Goal: Find specific fact: Find specific fact

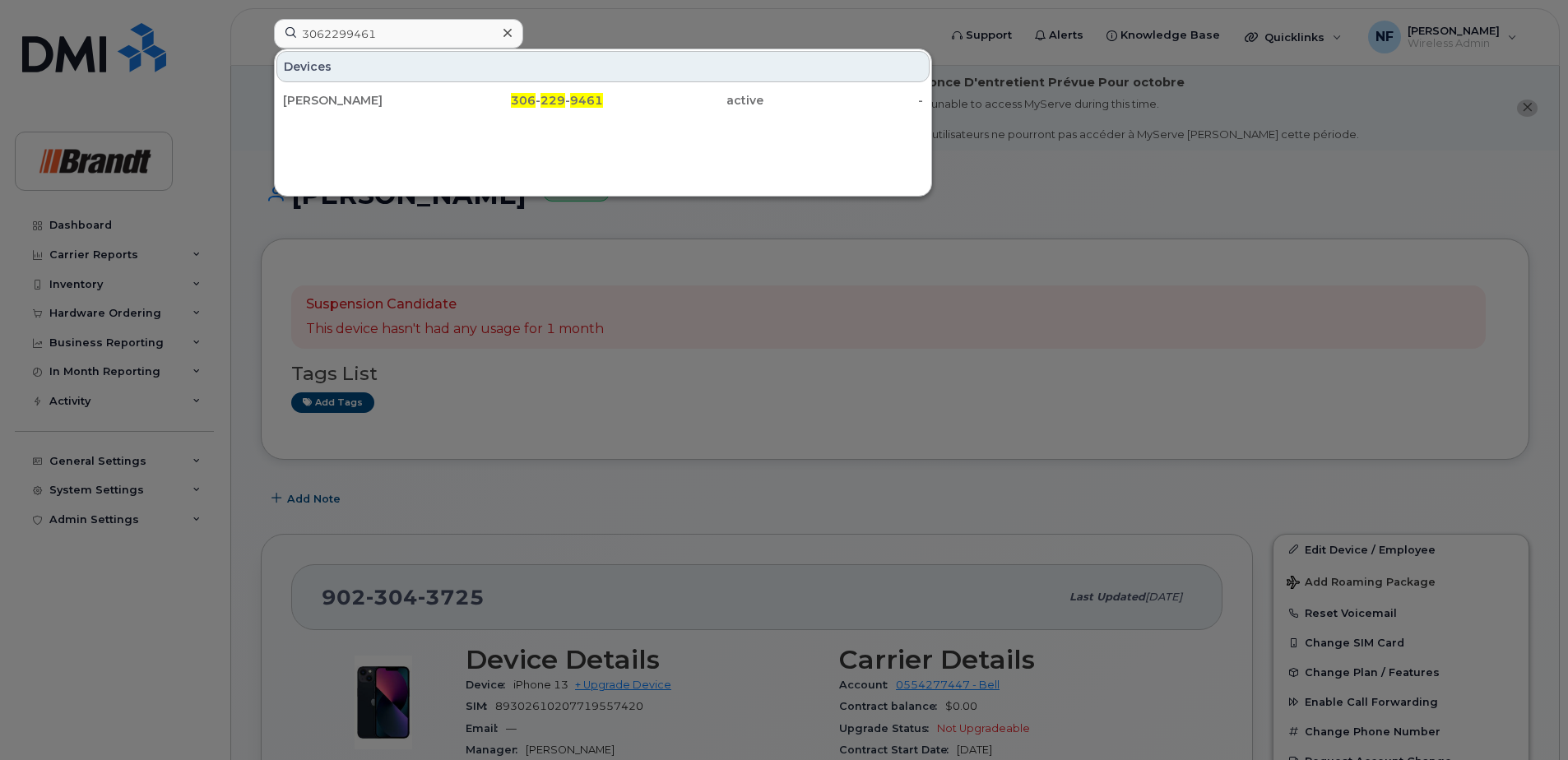
click at [508, 33] on icon at bounding box center [507, 32] width 8 height 8
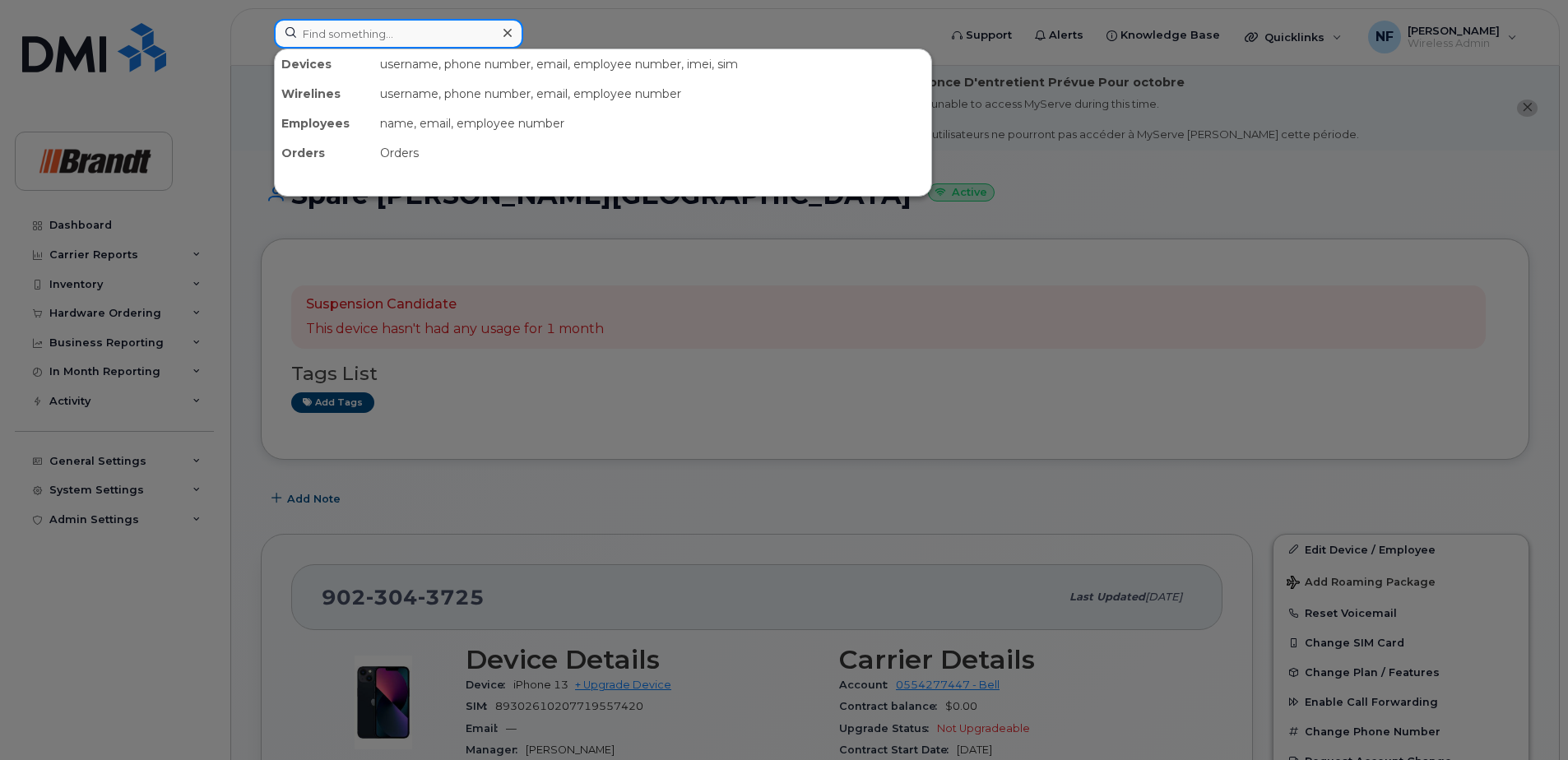
click at [326, 35] on input at bounding box center [398, 34] width 250 height 30
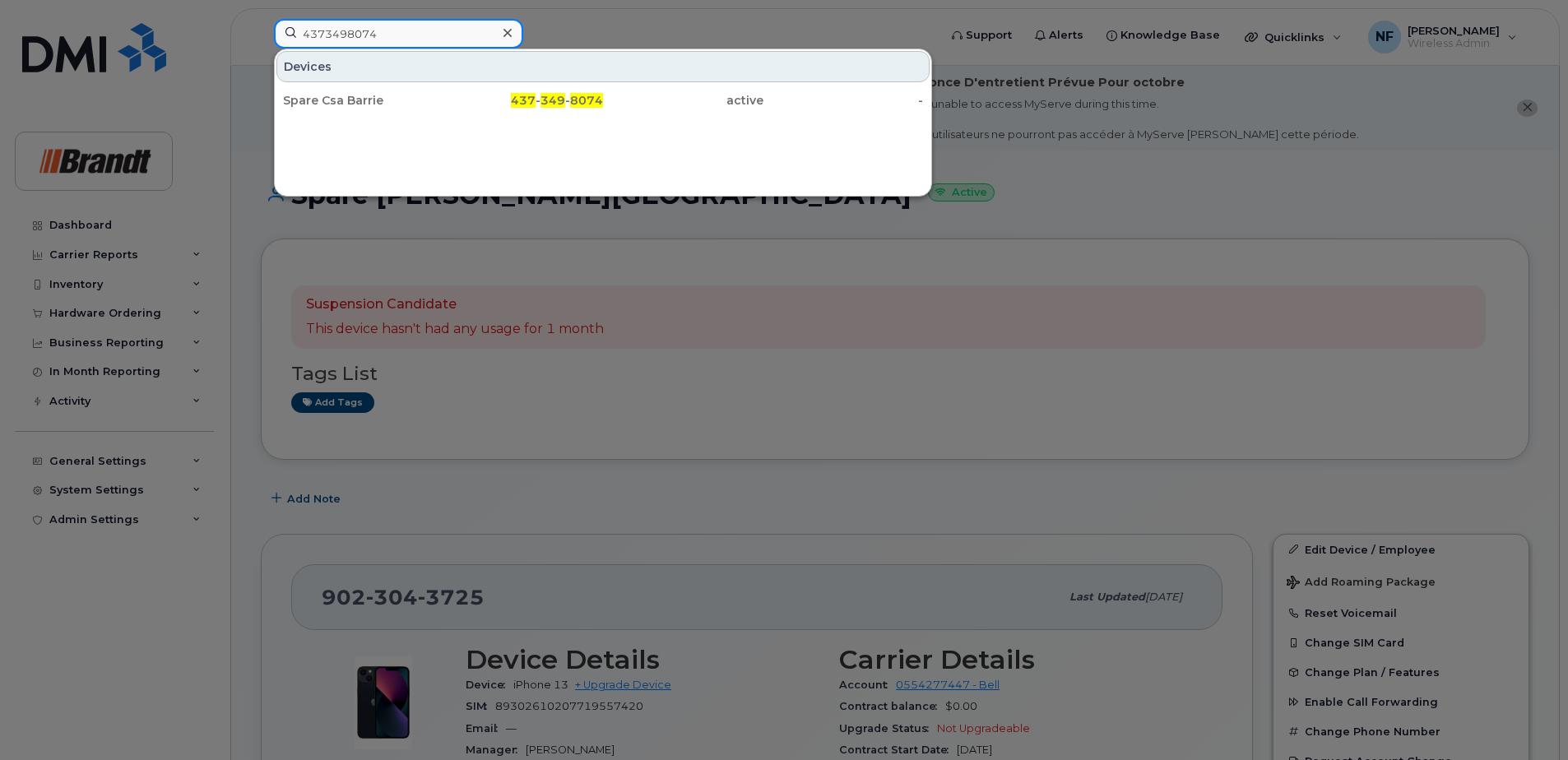
type input "4373498074"
drag, startPoint x: 473, startPoint y: 103, endPoint x: 511, endPoint y: 114, distance: 39.6
click at [473, 103] on div "437 - 349 - 8074" at bounding box center [524, 100] width 160 height 17
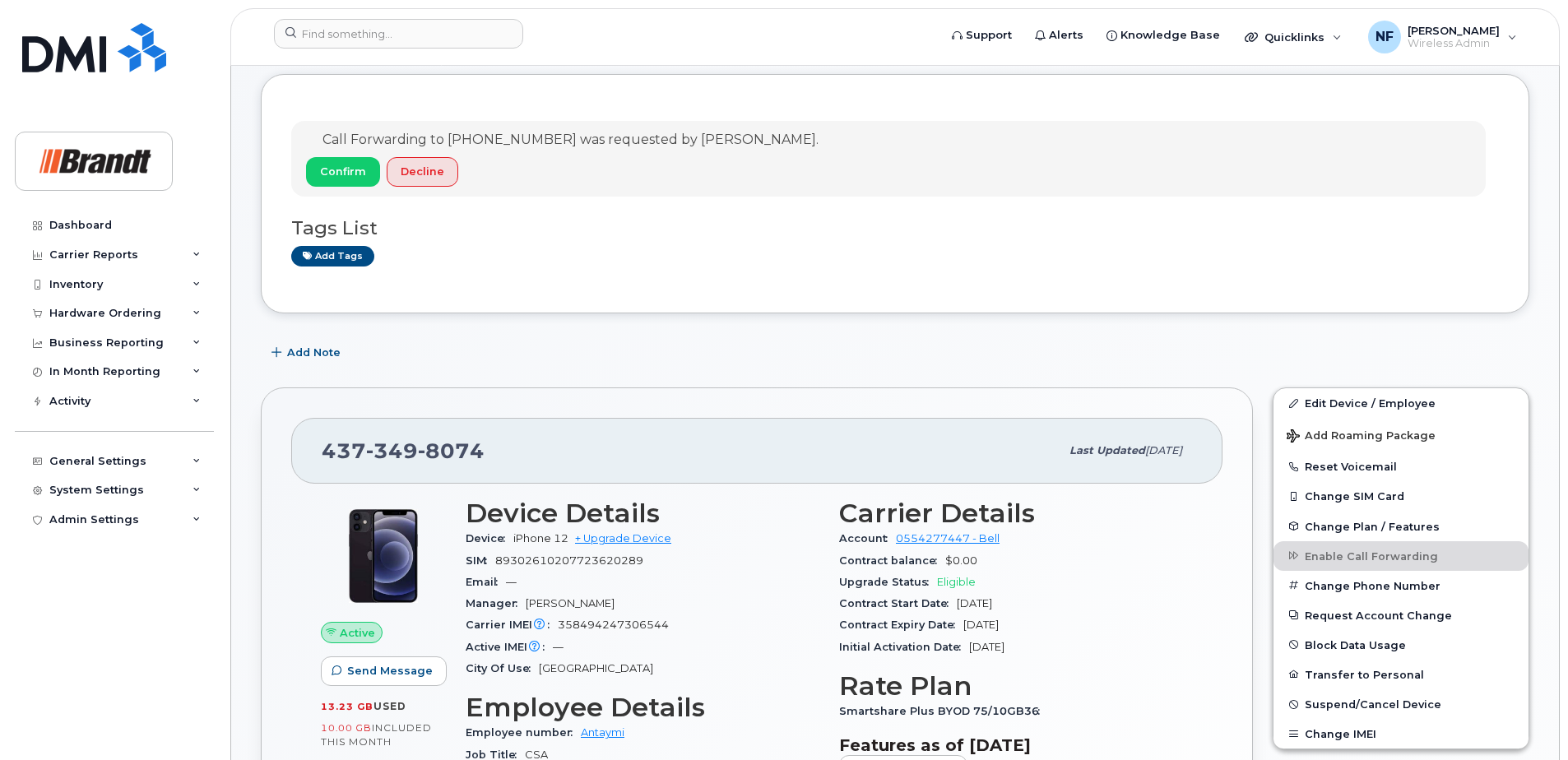
scroll to position [411, 0]
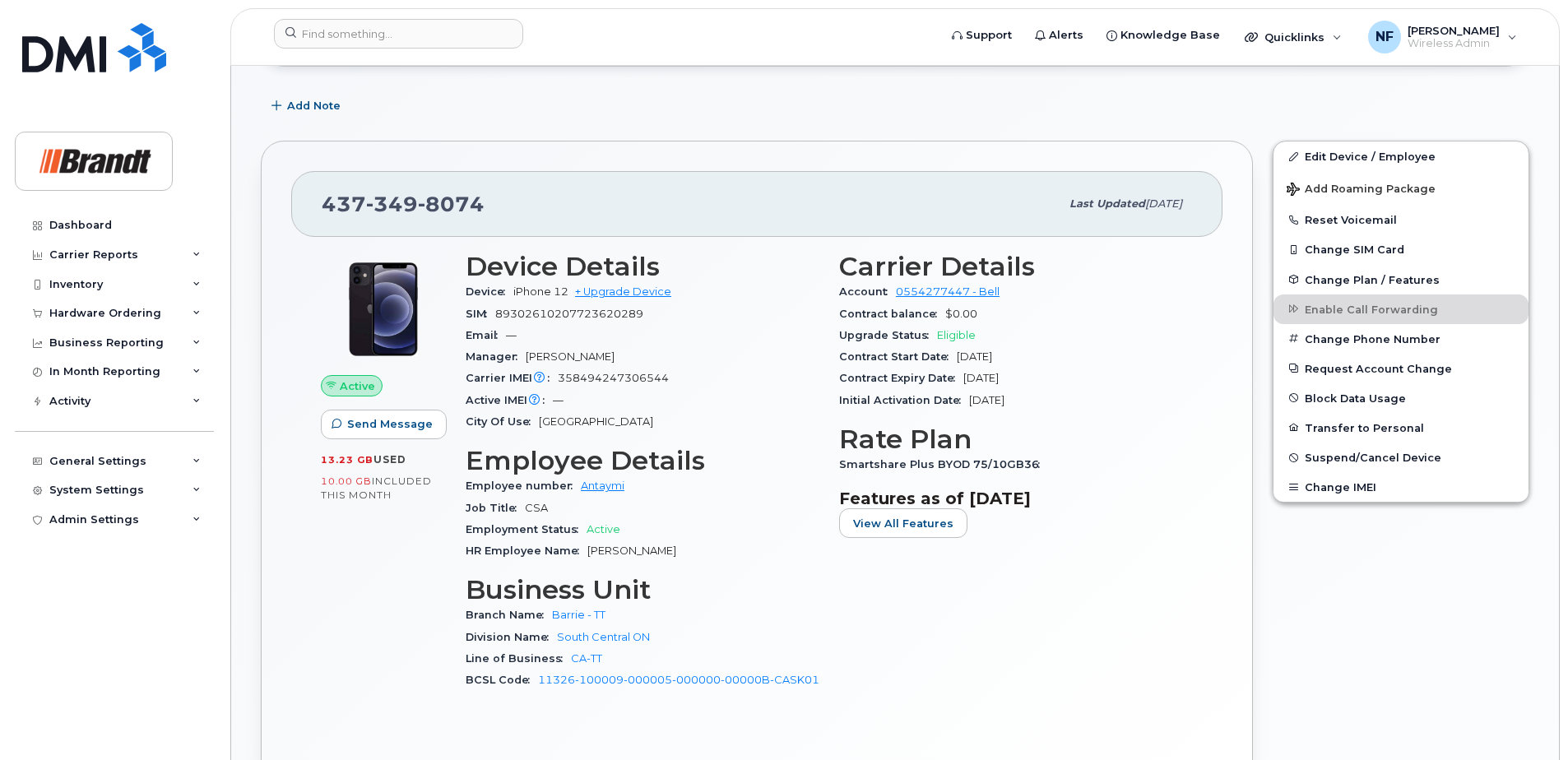
click at [445, 205] on span "8074" at bounding box center [450, 203] width 67 height 24
copy span "[PHONE_NUMBER]"
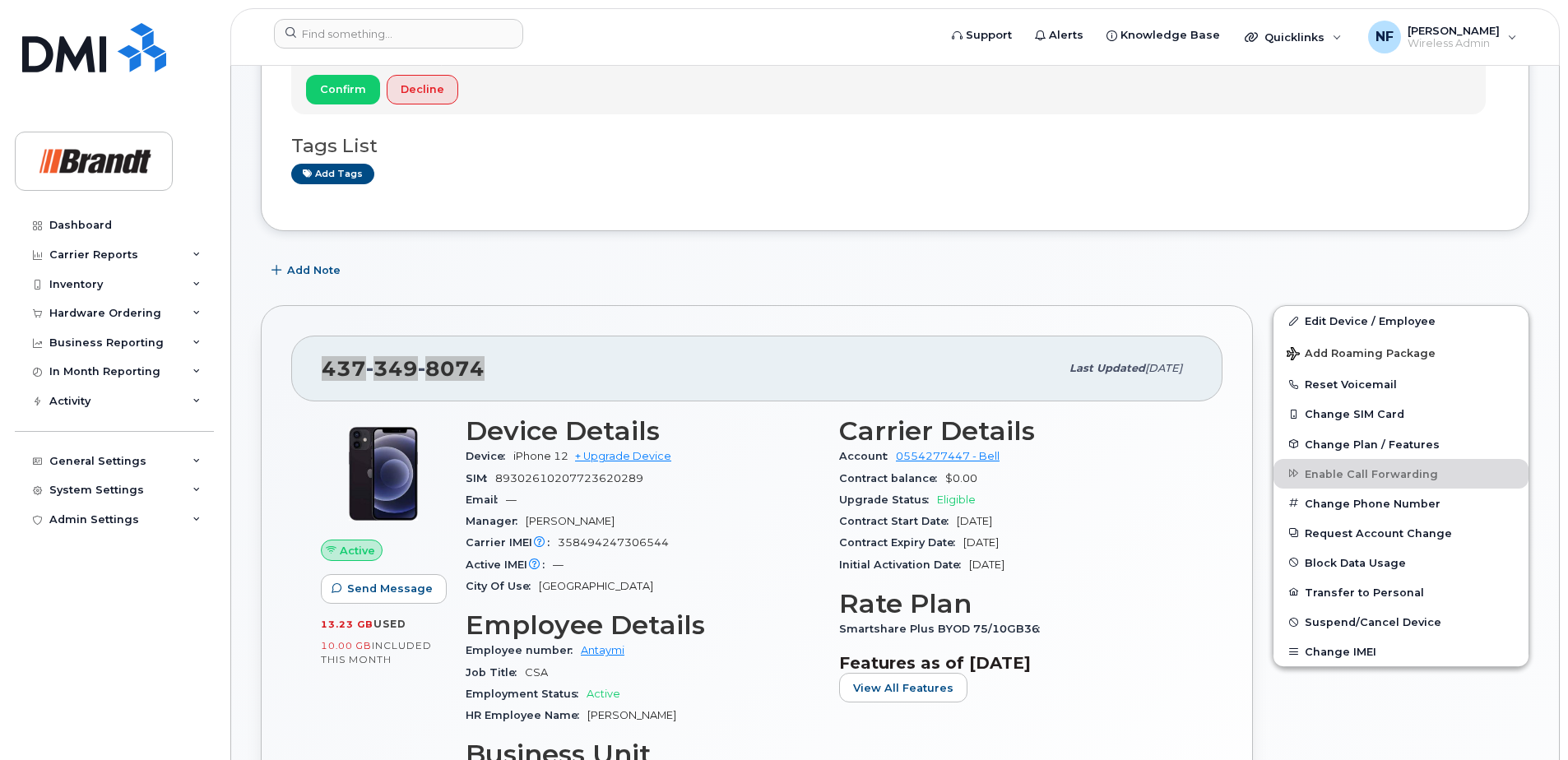
scroll to position [0, 0]
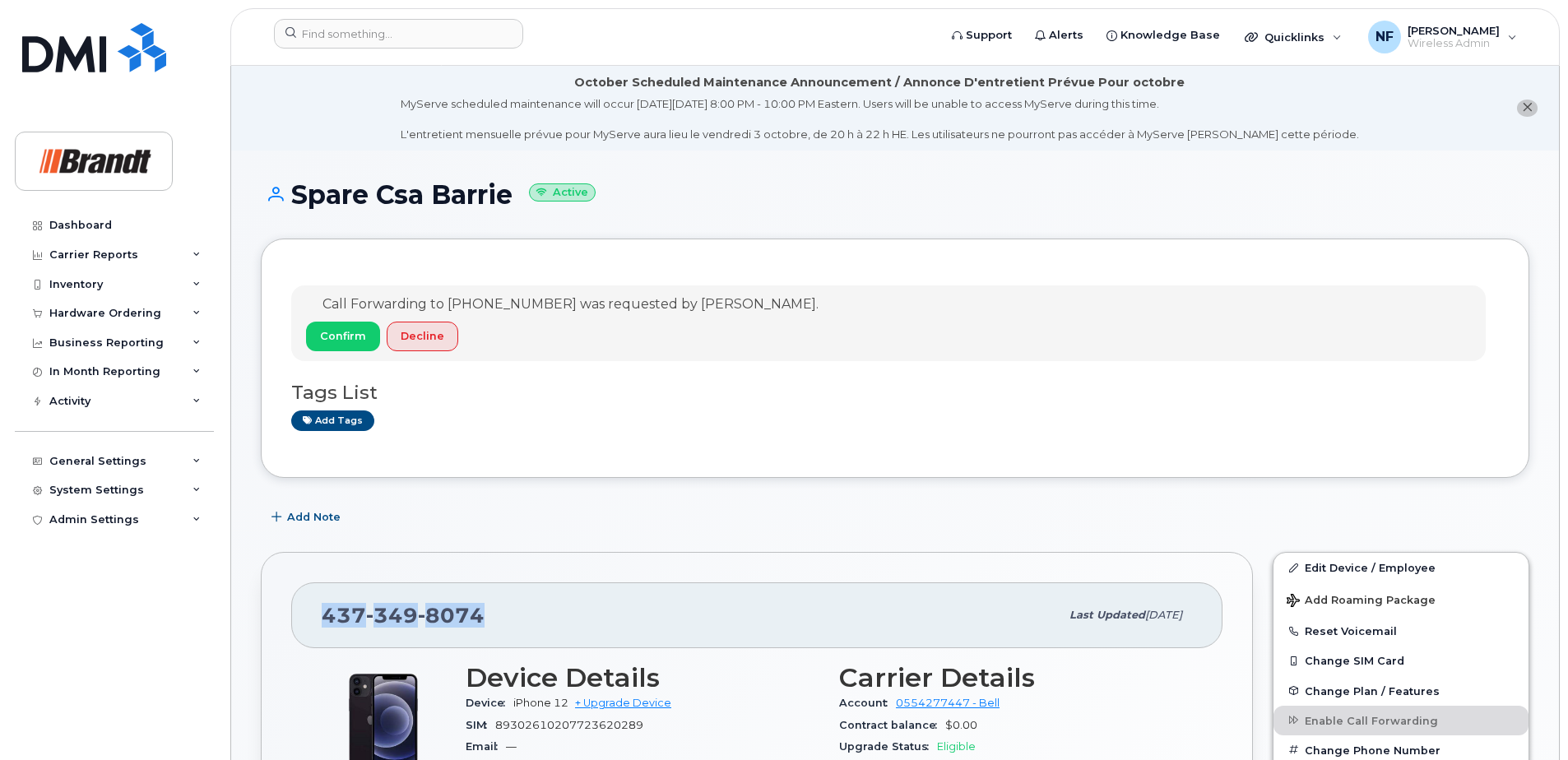
click at [477, 609] on span "8074" at bounding box center [450, 615] width 67 height 24
click at [463, 616] on span "8074" at bounding box center [450, 615] width 67 height 24
copy span "[PHONE_NUMBER]"
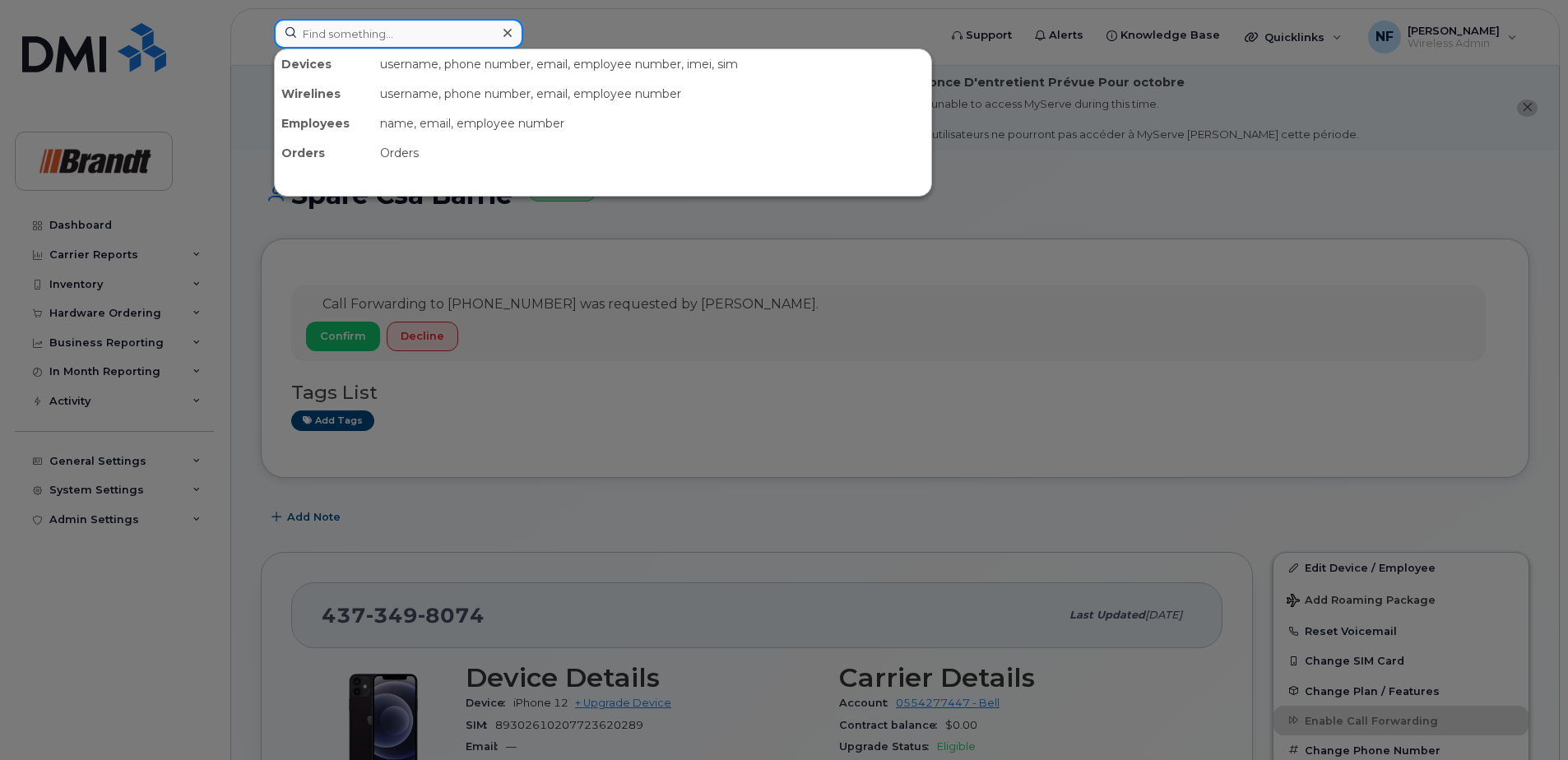
click at [456, 35] on input at bounding box center [398, 34] width 250 height 30
paste input "[PHONE_NUMBER]"
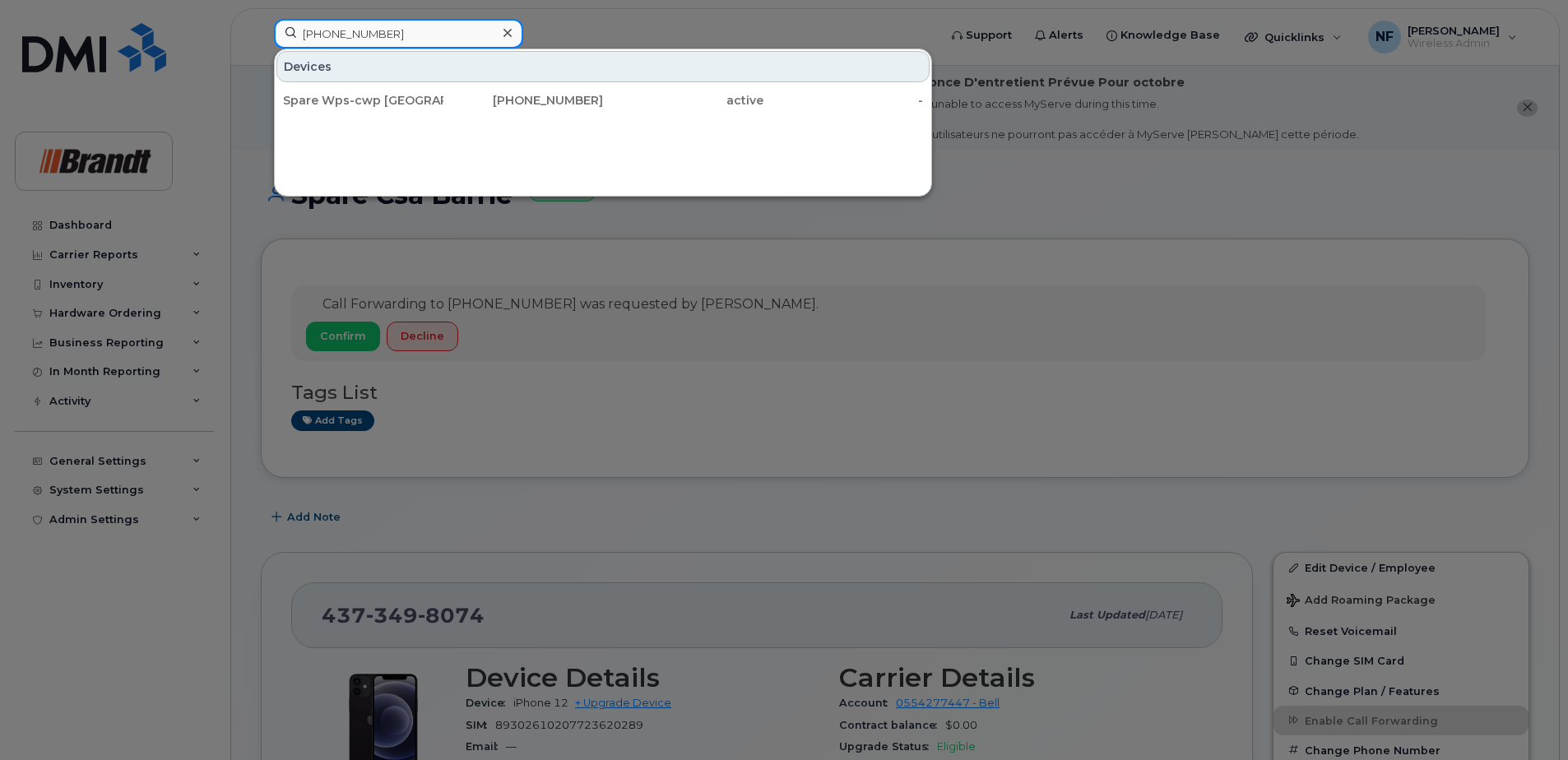
type input "[PHONE_NUMBER]"
click at [477, 99] on div "[PHONE_NUMBER]" at bounding box center [524, 100] width 160 height 17
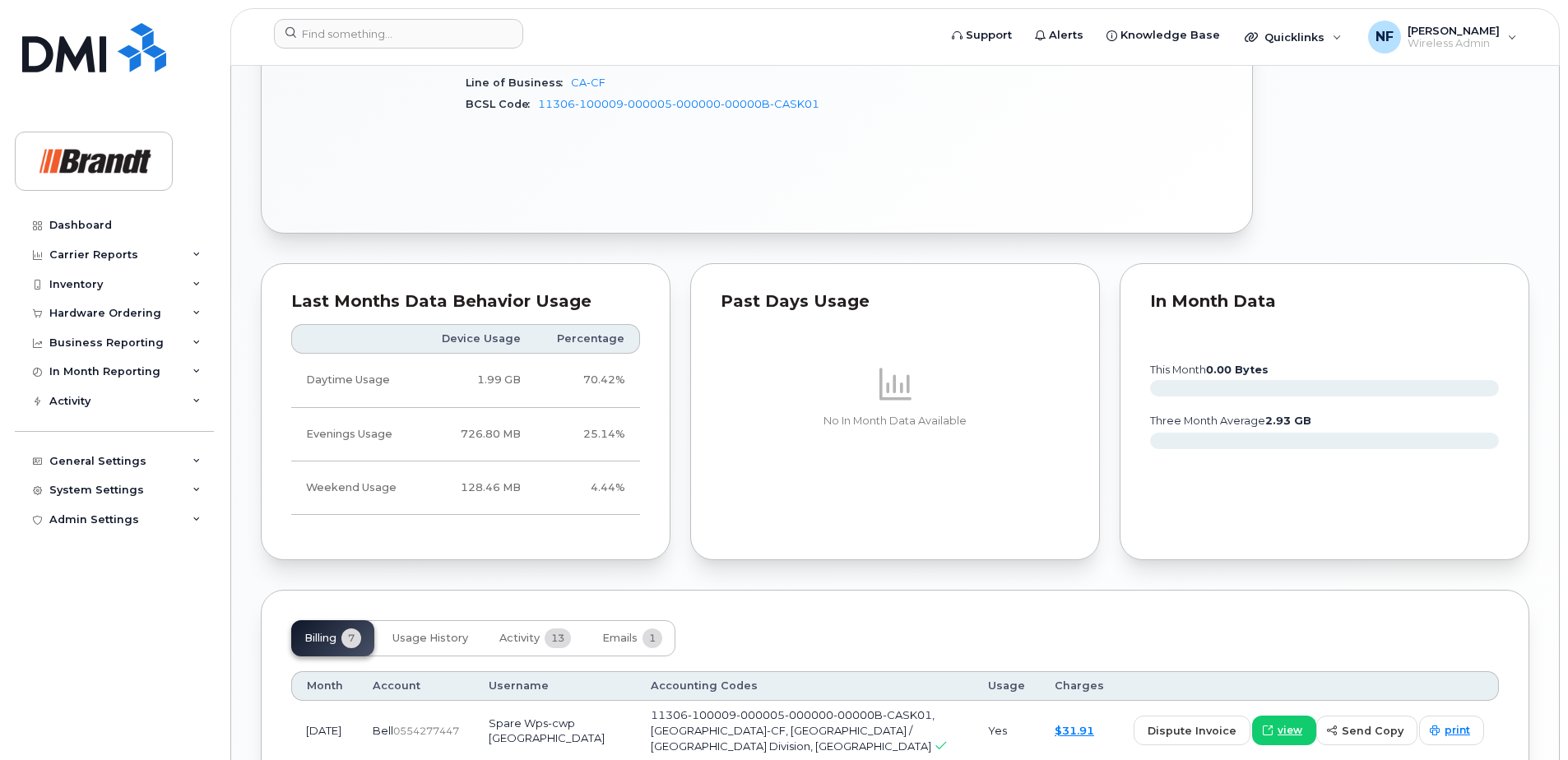
scroll to position [1316, 0]
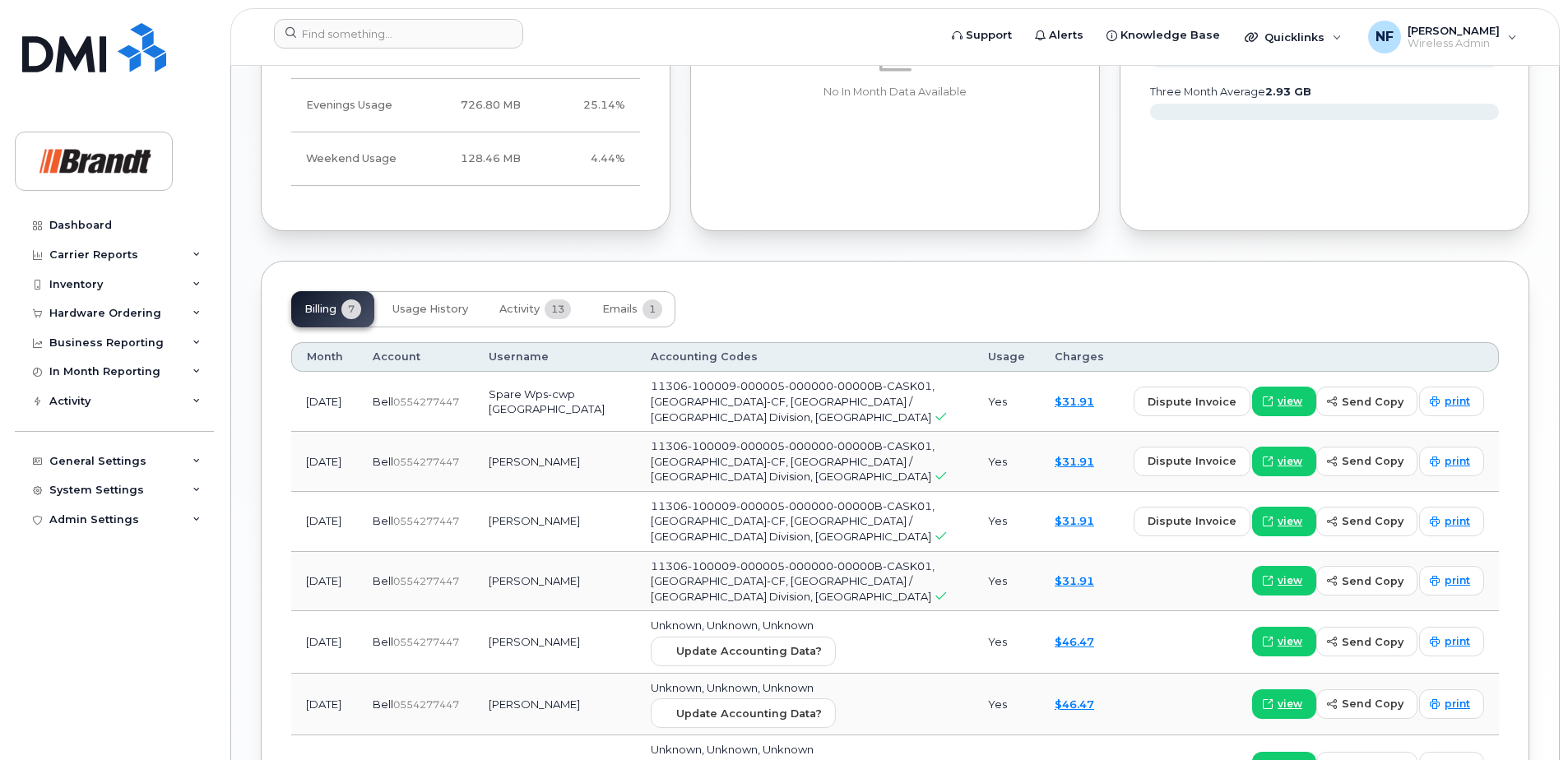
drag, startPoint x: 550, startPoint y: 442, endPoint x: 473, endPoint y: 443, distance: 77.0
click at [473, 443] on tr "Aug 2025 Bell  0554277447 Luc Perron 11306-100009-000005-000000-00000B-CASK01, …" at bounding box center [895, 462] width 1207 height 60
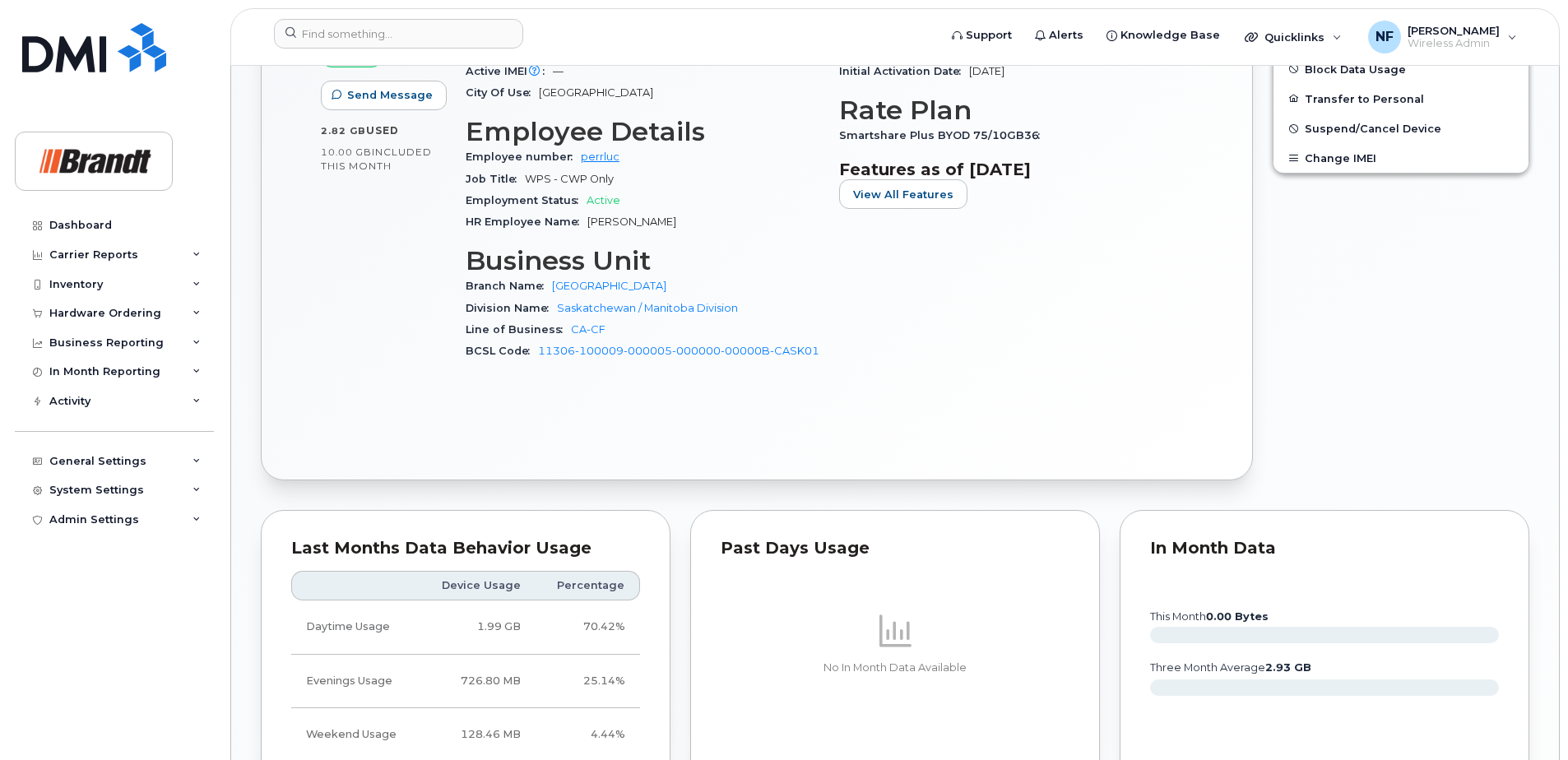
scroll to position [411, 0]
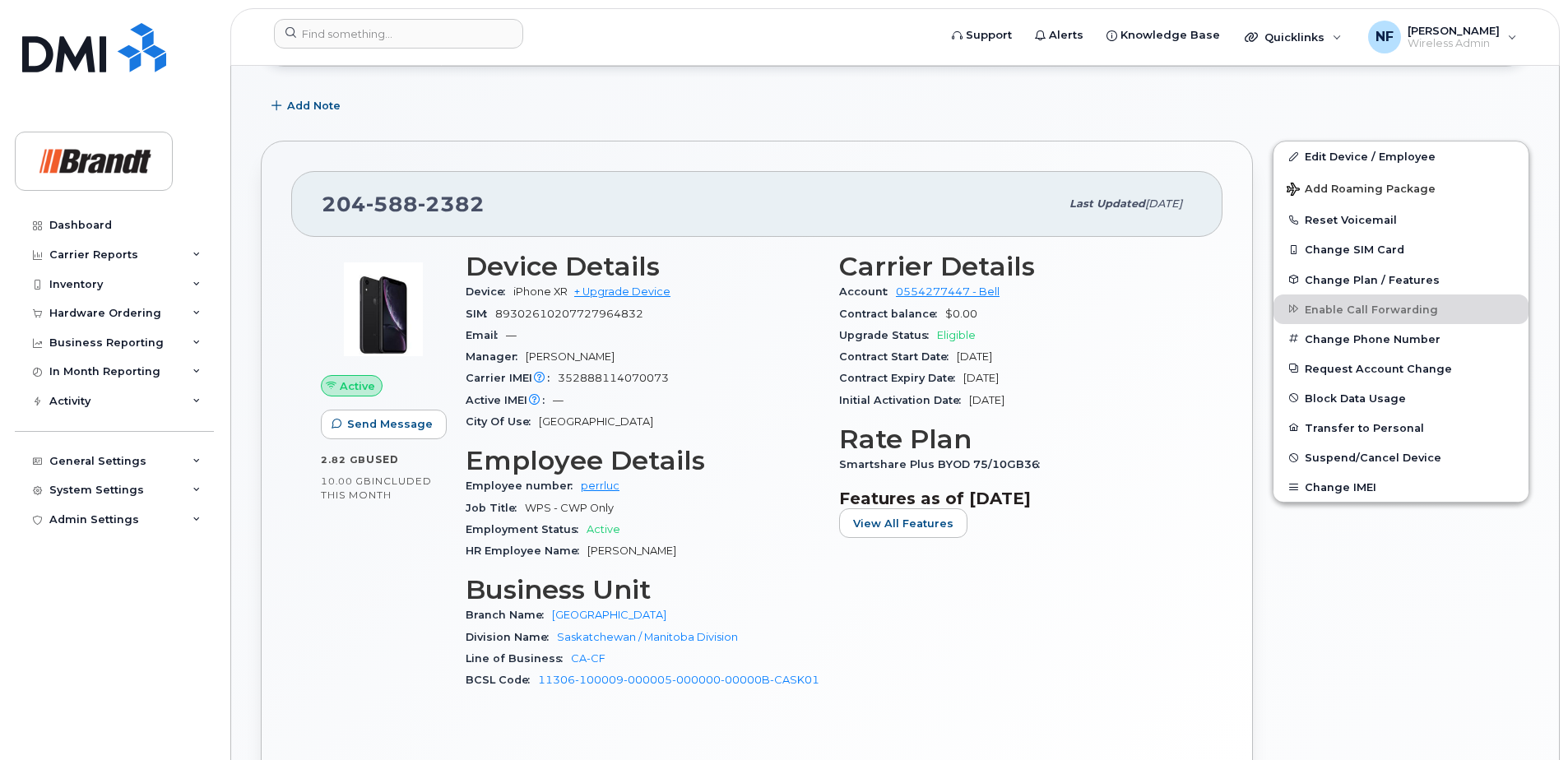
click at [597, 380] on span "352888114070073" at bounding box center [613, 377] width 111 height 12
copy span "352888114070073"
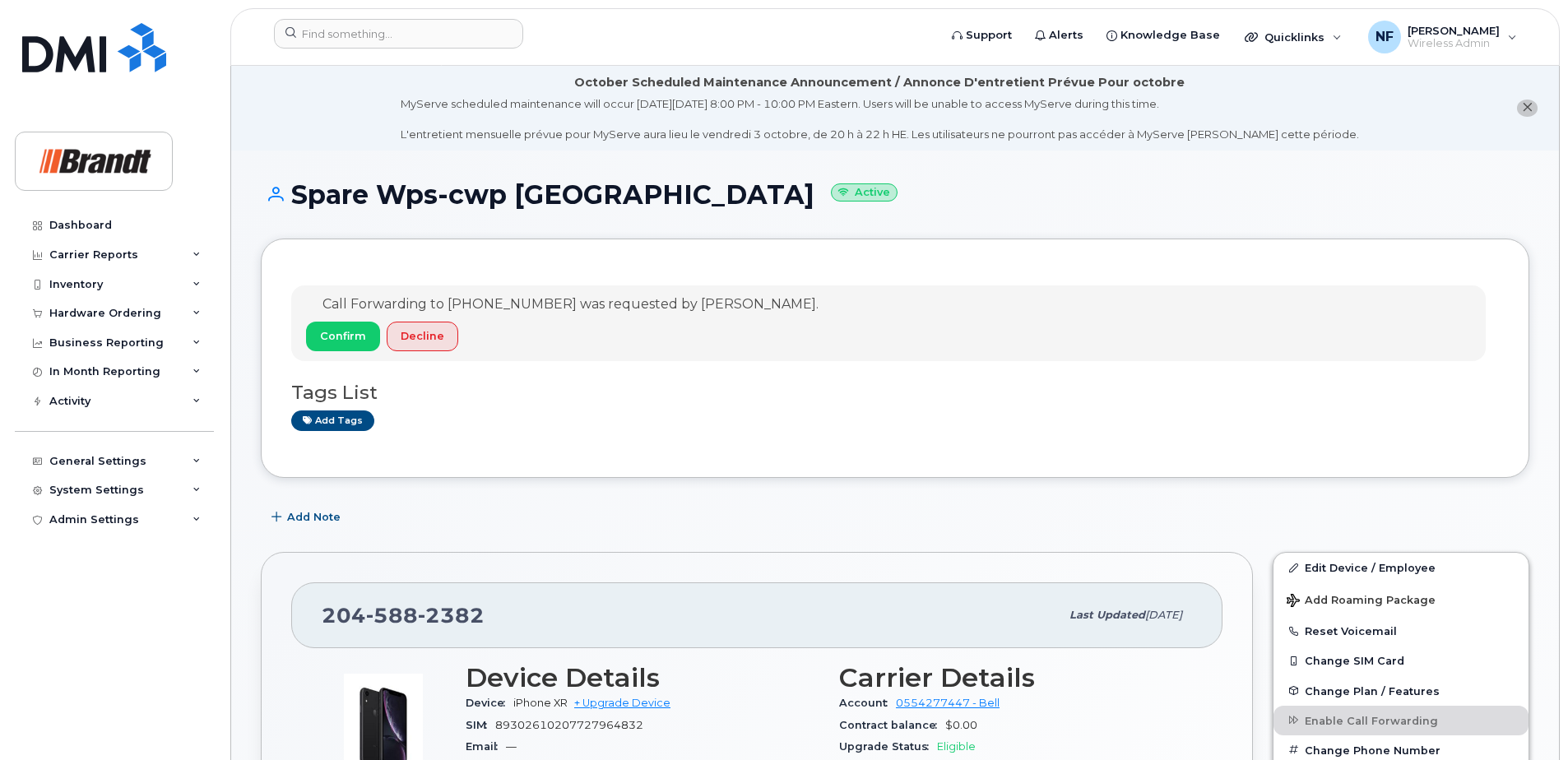
scroll to position [493, 0]
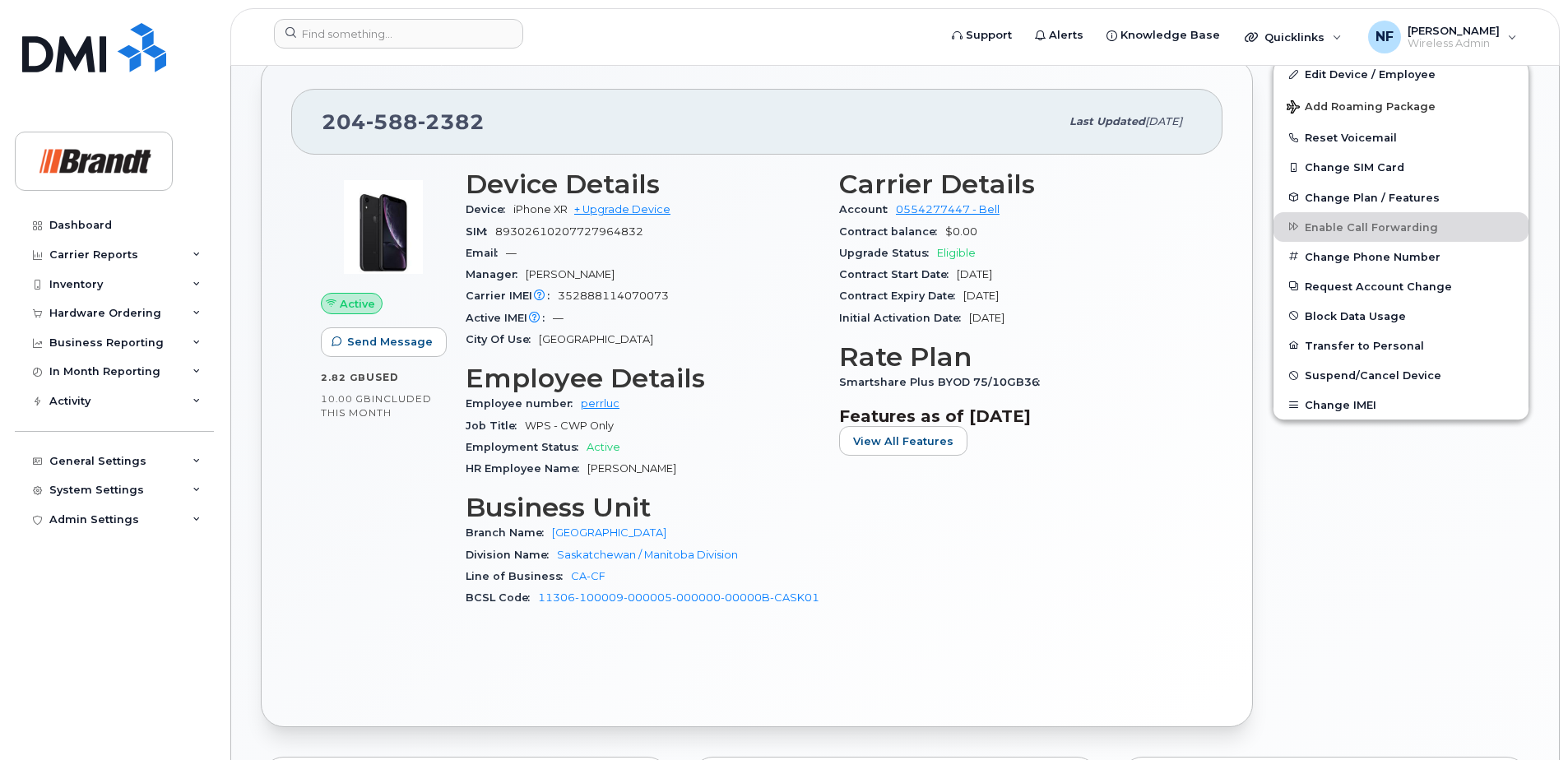
click at [718, 251] on div "Email —" at bounding box center [642, 253] width 354 height 22
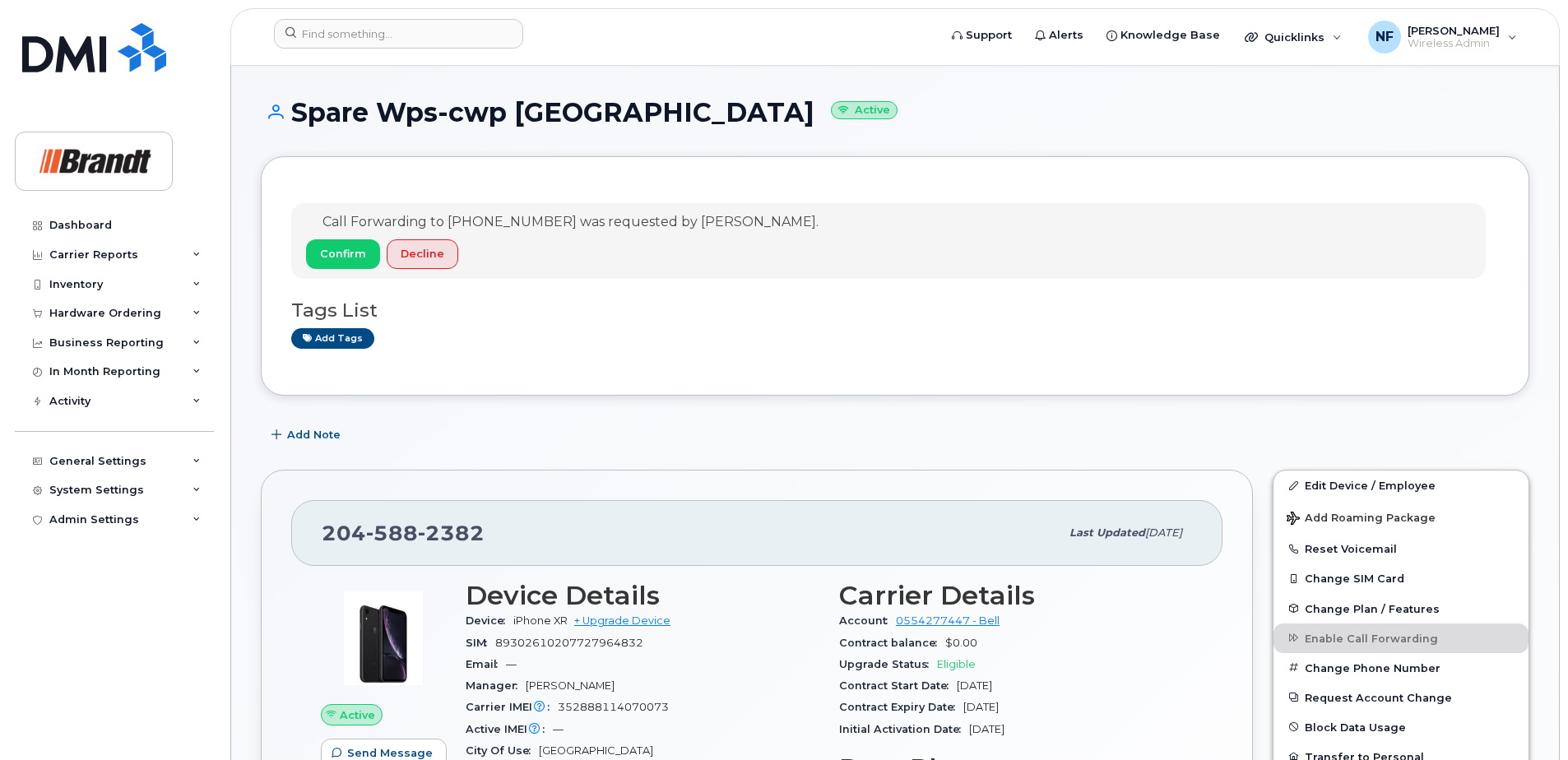
scroll to position [0, 0]
